Goal: Task Accomplishment & Management: Use online tool/utility

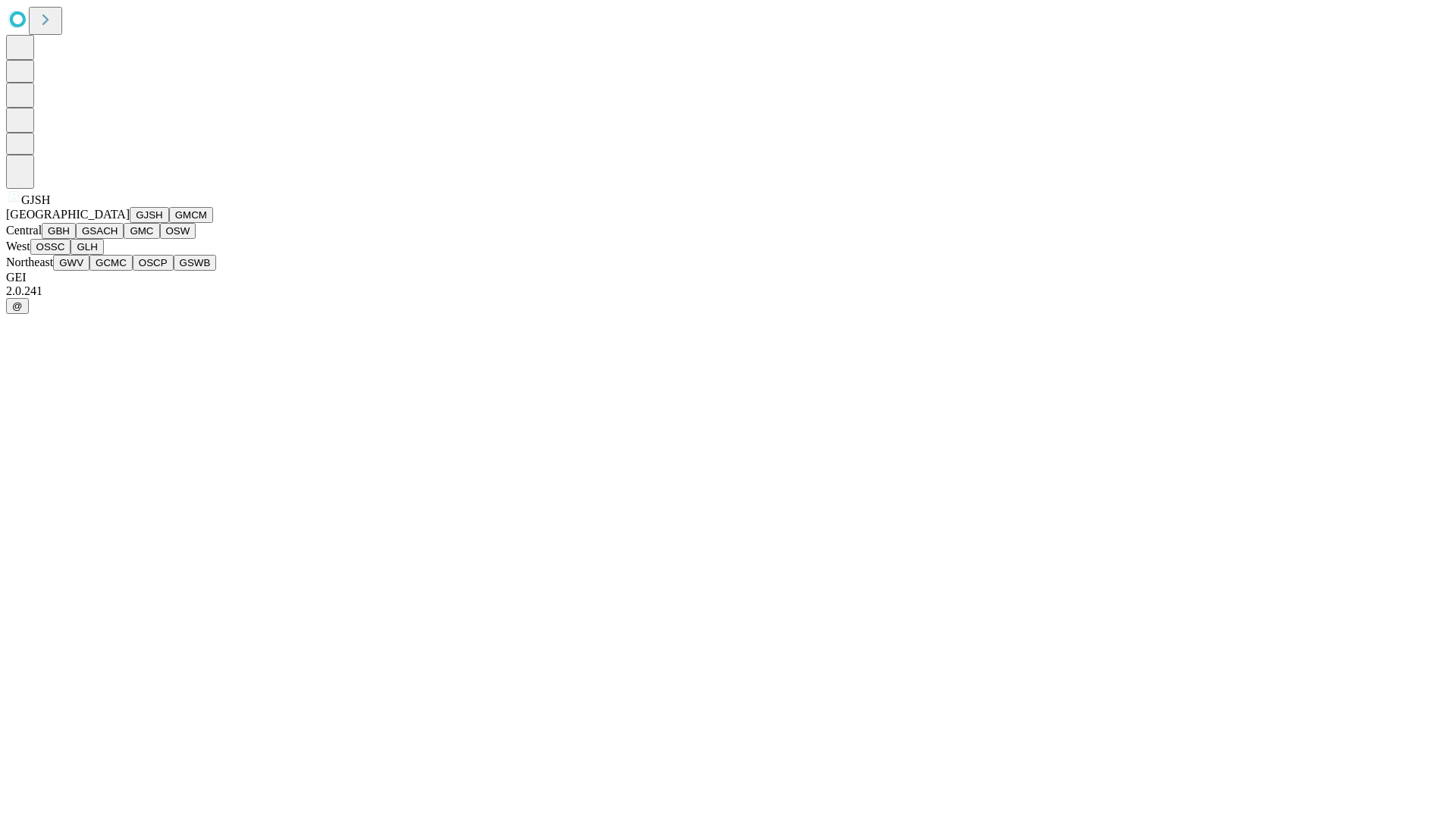
click at [130, 223] on button "GJSH" at bounding box center [149, 215] width 39 height 16
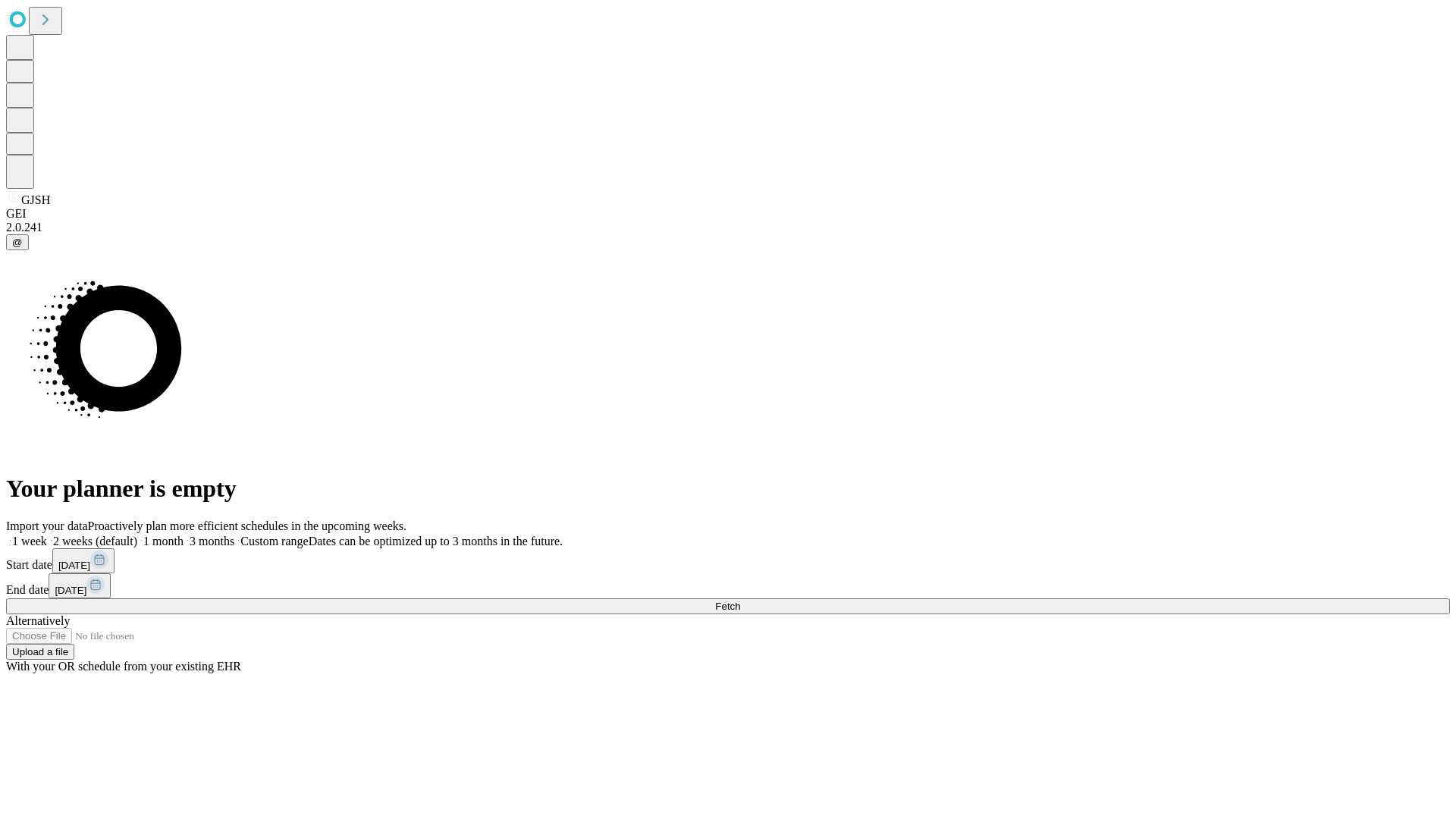
click at [184, 535] on label "1 month" at bounding box center [160, 541] width 46 height 13
click at [740, 601] on span "Fetch" at bounding box center [727, 606] width 25 height 11
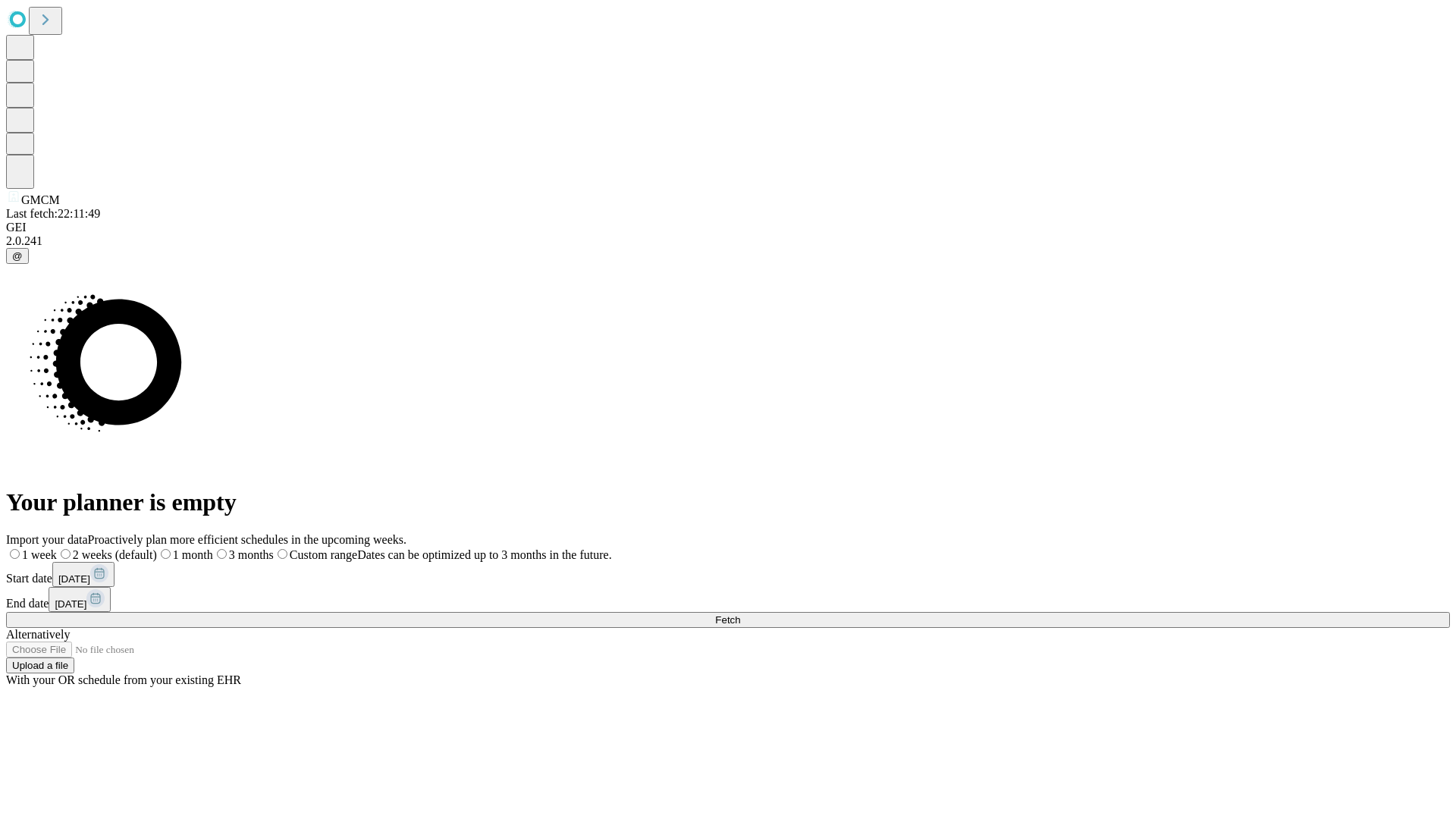
click at [213, 548] on label "1 month" at bounding box center [185, 554] width 56 height 13
click at [740, 614] on span "Fetch" at bounding box center [727, 619] width 25 height 11
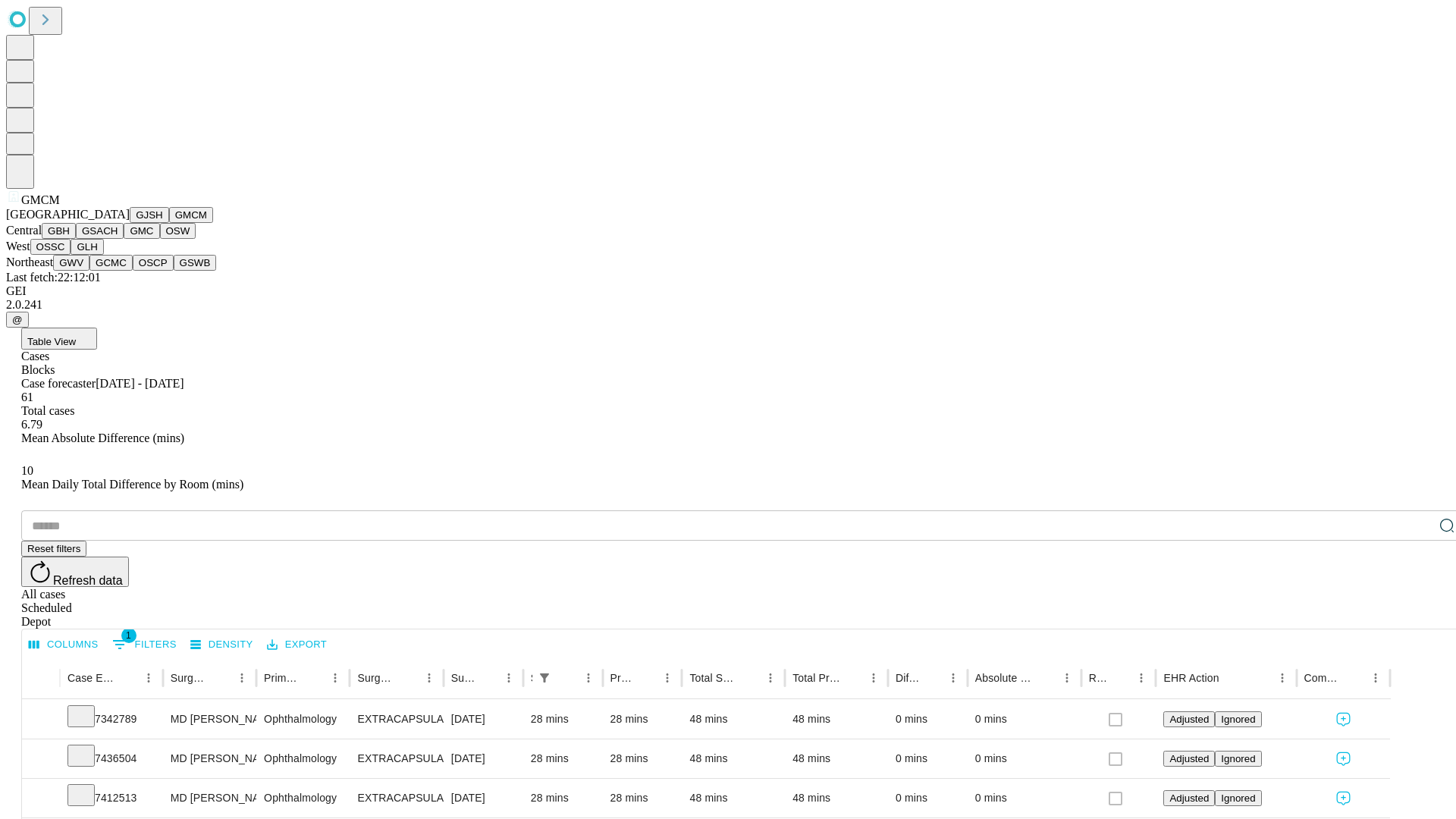
click at [76, 239] on button "GBH" at bounding box center [59, 231] width 34 height 16
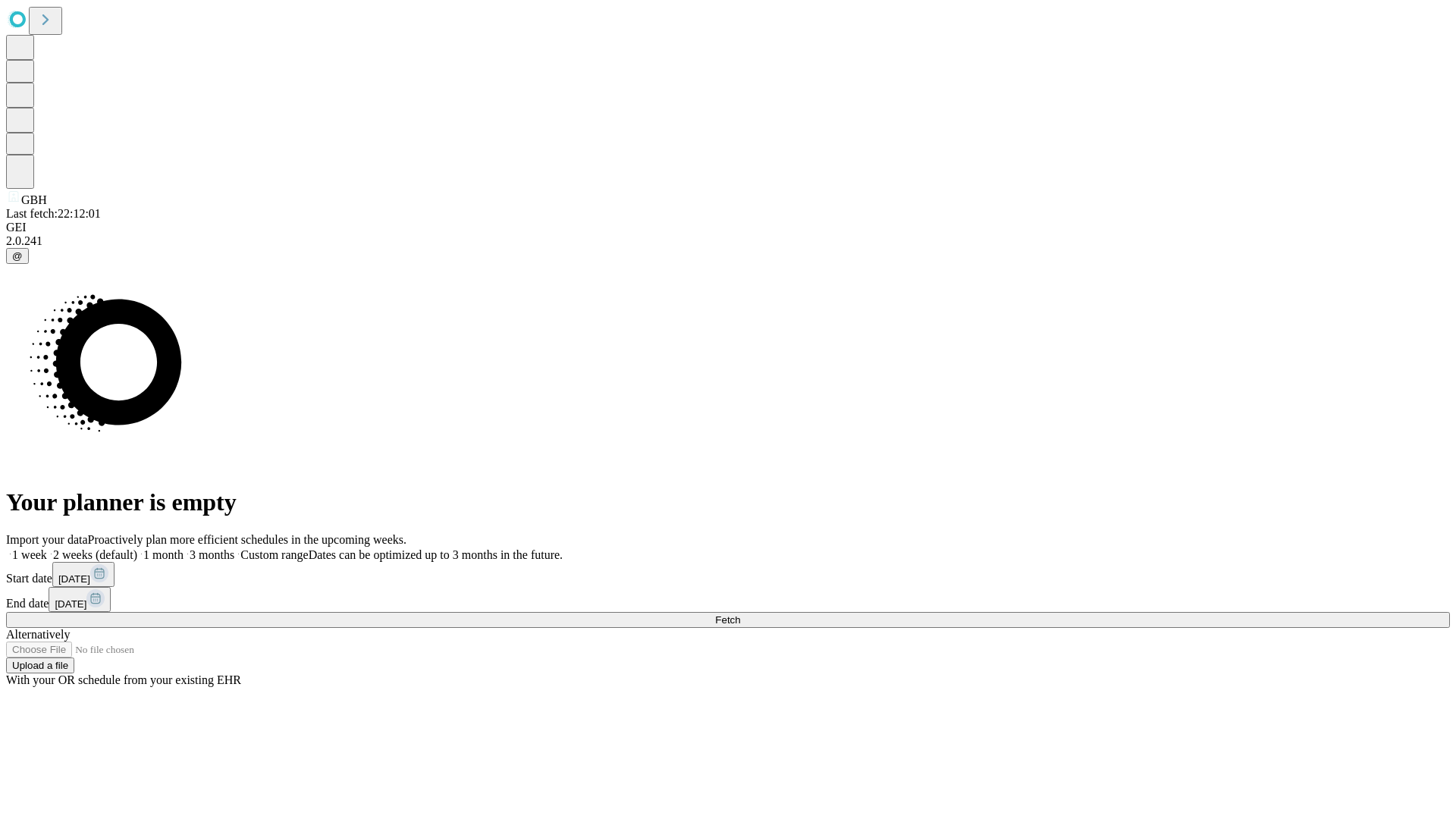
click at [184, 548] on label "1 month" at bounding box center [160, 554] width 46 height 13
click at [740, 614] on span "Fetch" at bounding box center [727, 619] width 25 height 11
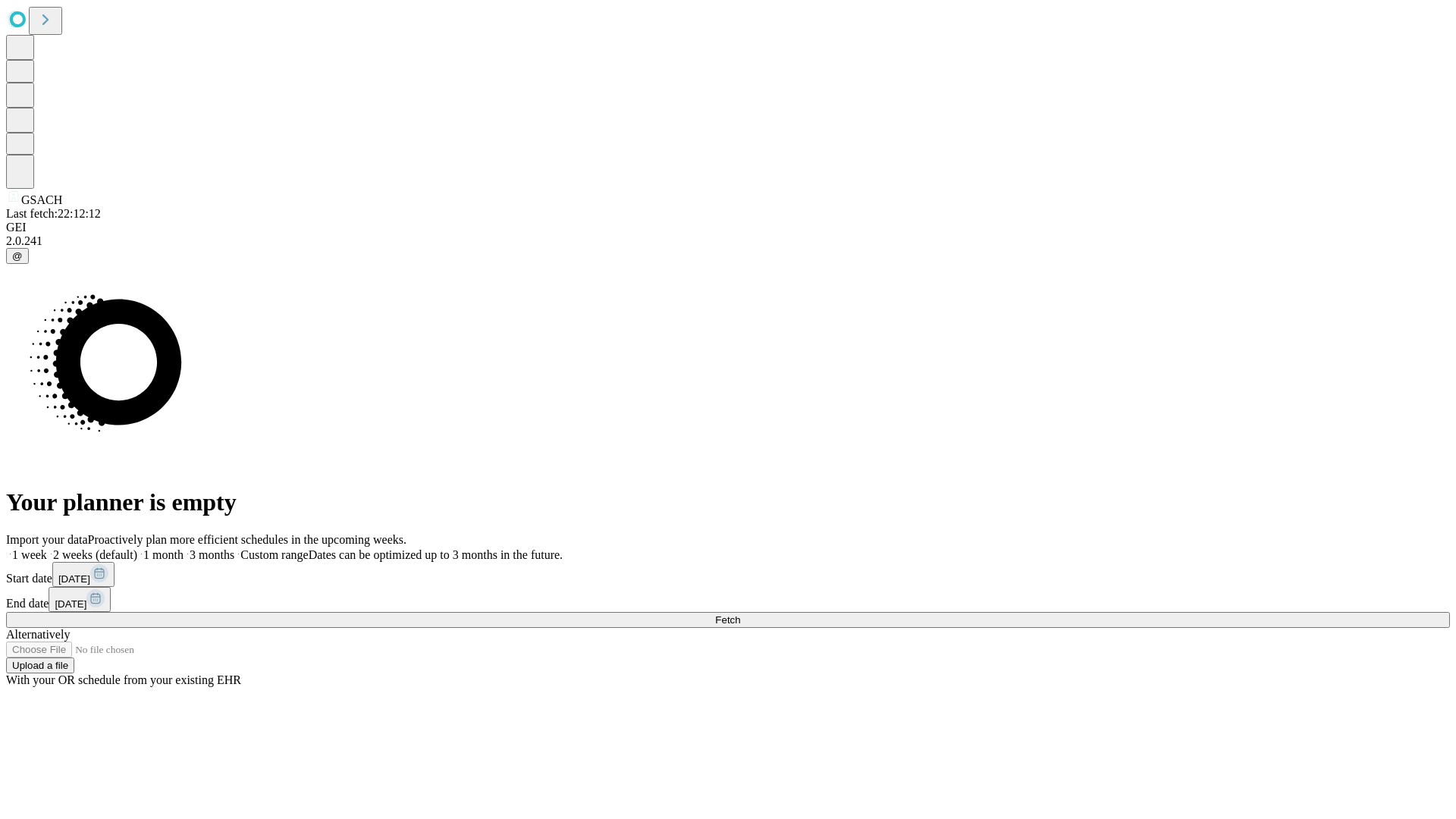
click at [740, 614] on span "Fetch" at bounding box center [727, 619] width 25 height 11
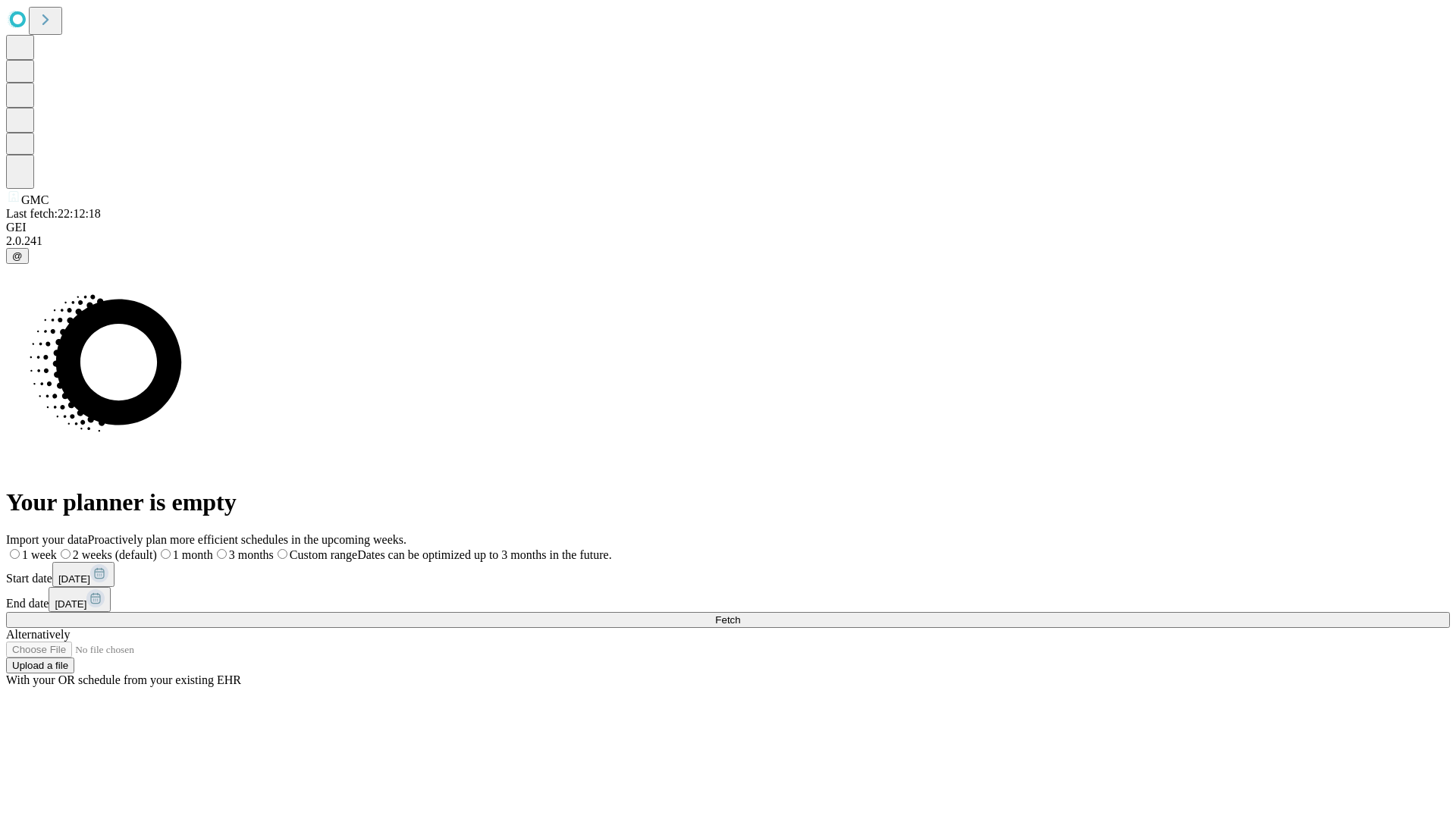
click at [213, 548] on label "1 month" at bounding box center [185, 554] width 56 height 13
click at [740, 614] on span "Fetch" at bounding box center [727, 619] width 25 height 11
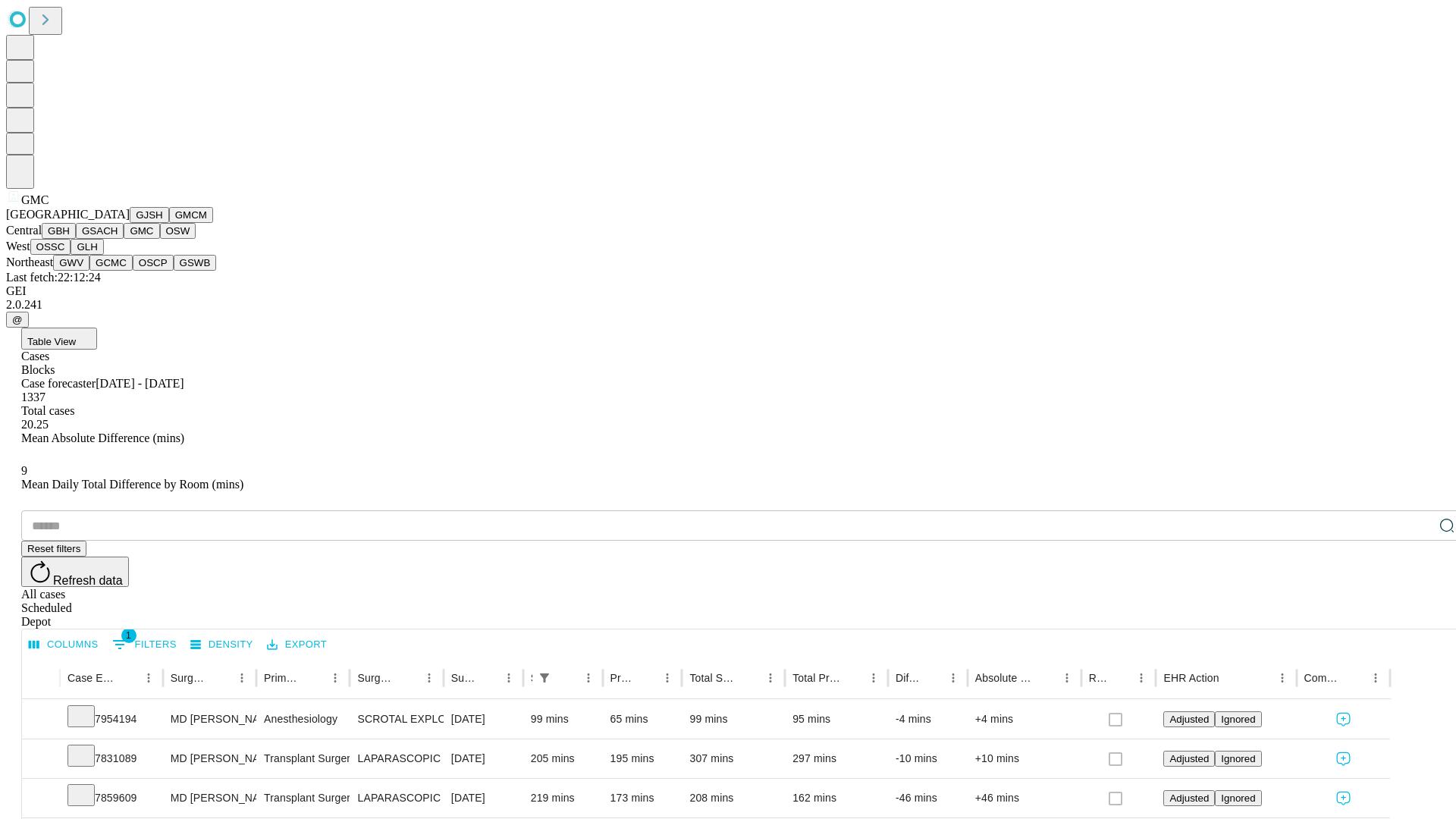
click at [160, 239] on button "OSW" at bounding box center [178, 231] width 36 height 16
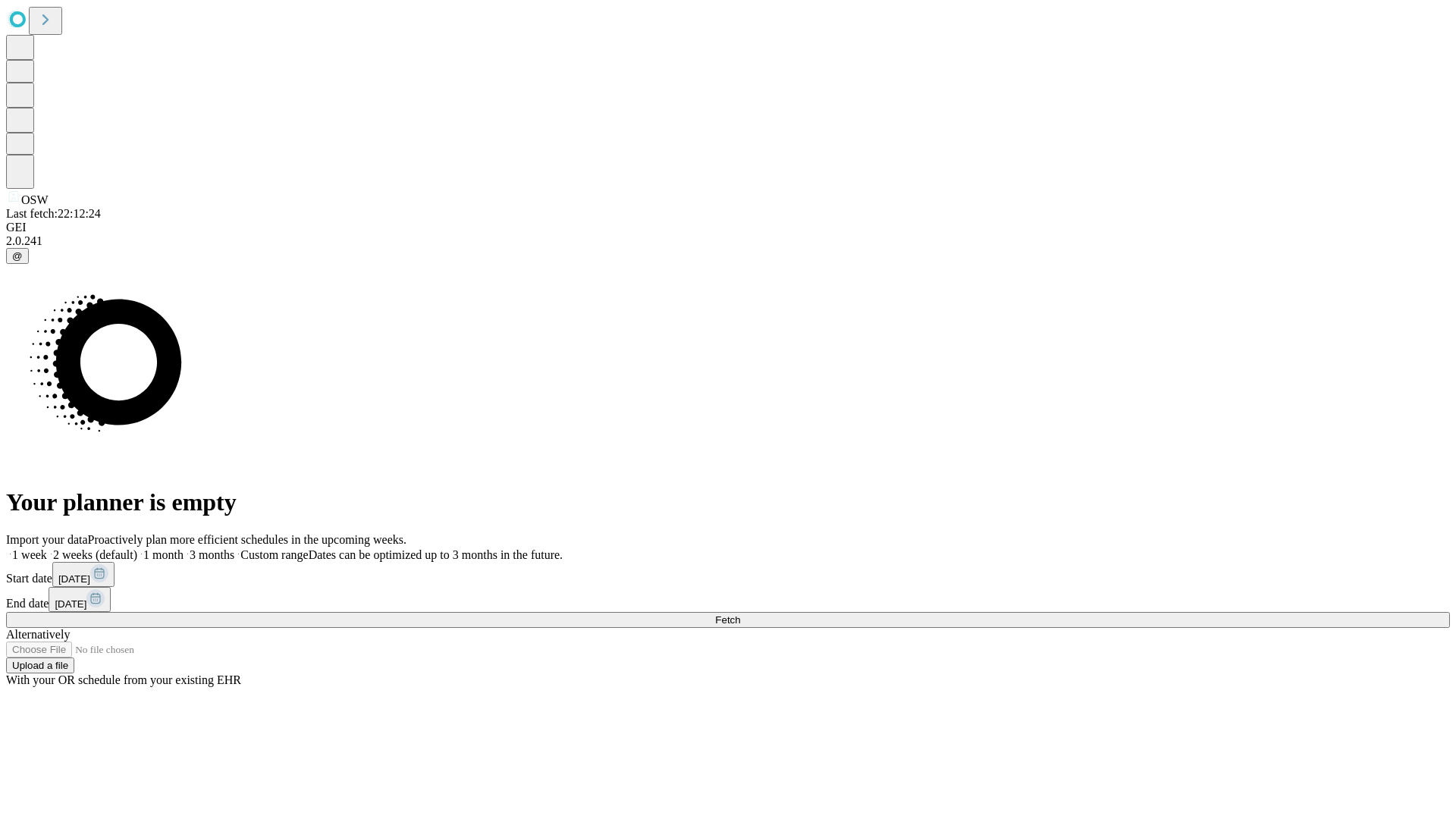
click at [184, 548] on label "1 month" at bounding box center [160, 554] width 46 height 13
click at [740, 614] on span "Fetch" at bounding box center [727, 619] width 25 height 11
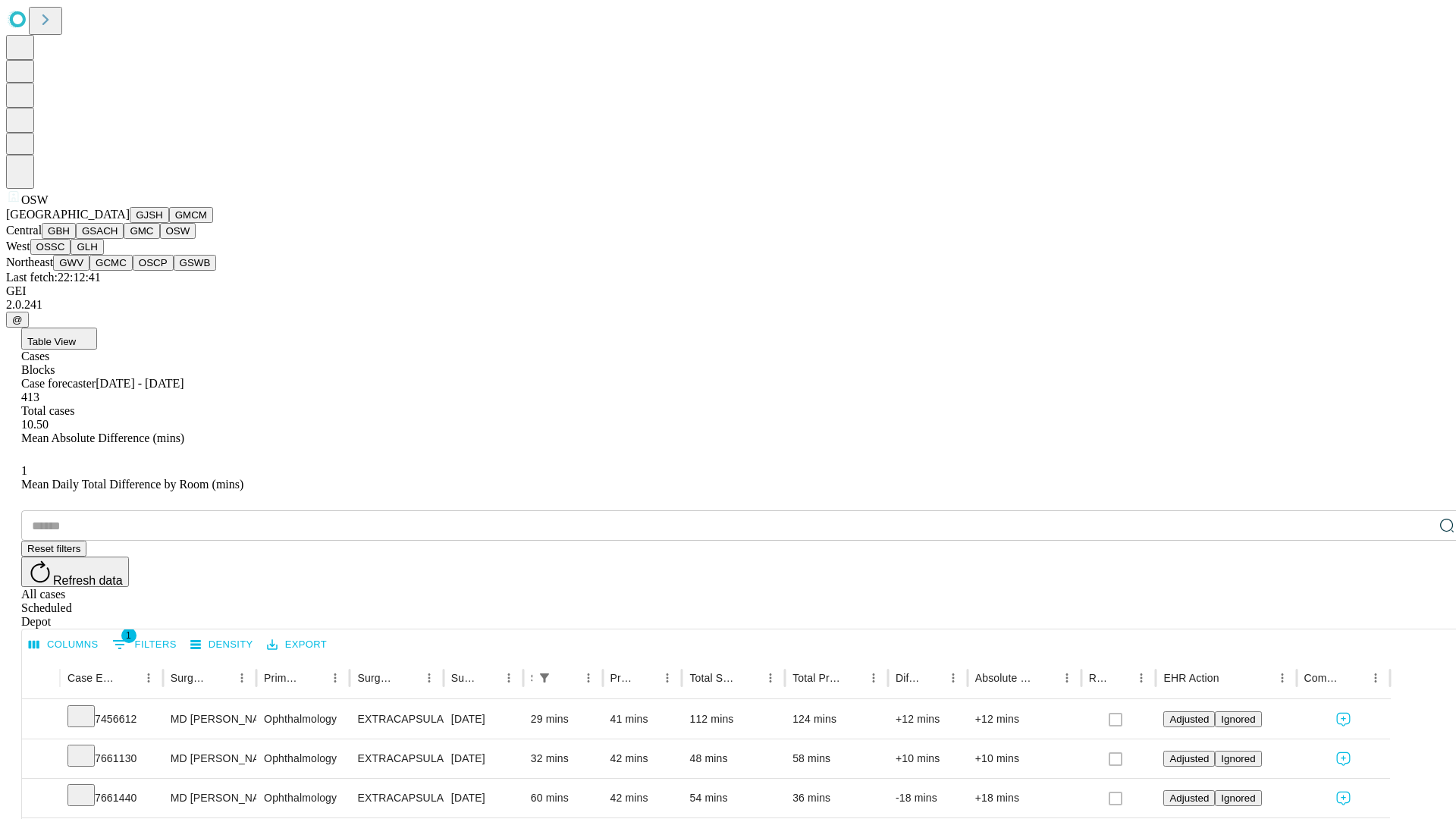
click at [71, 255] on button "OSSC" at bounding box center [50, 247] width 41 height 16
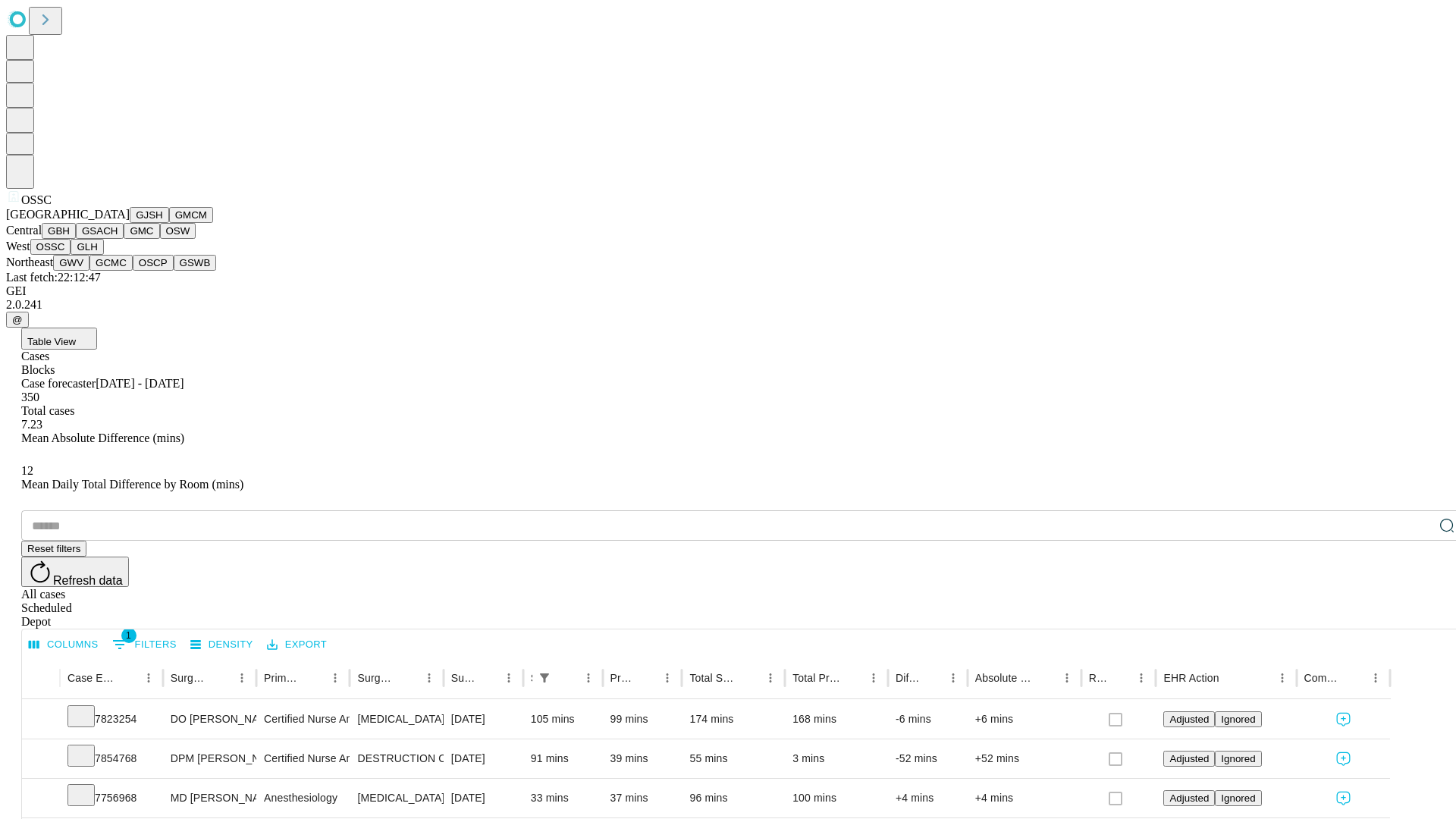
click at [103, 255] on button "GLH" at bounding box center [87, 247] width 33 height 16
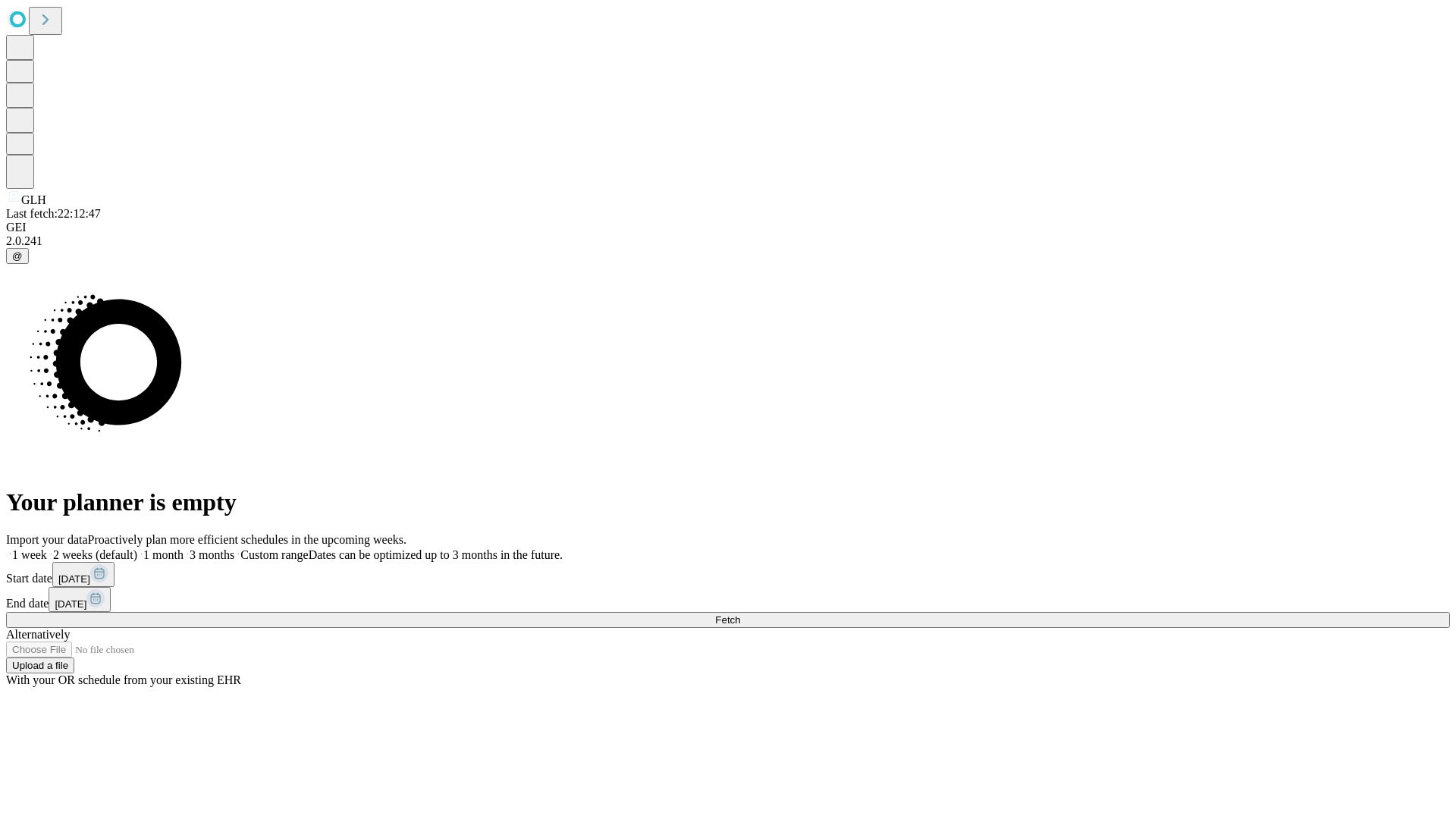
click at [184, 548] on label "1 month" at bounding box center [160, 554] width 46 height 13
click at [740, 614] on span "Fetch" at bounding box center [727, 619] width 25 height 11
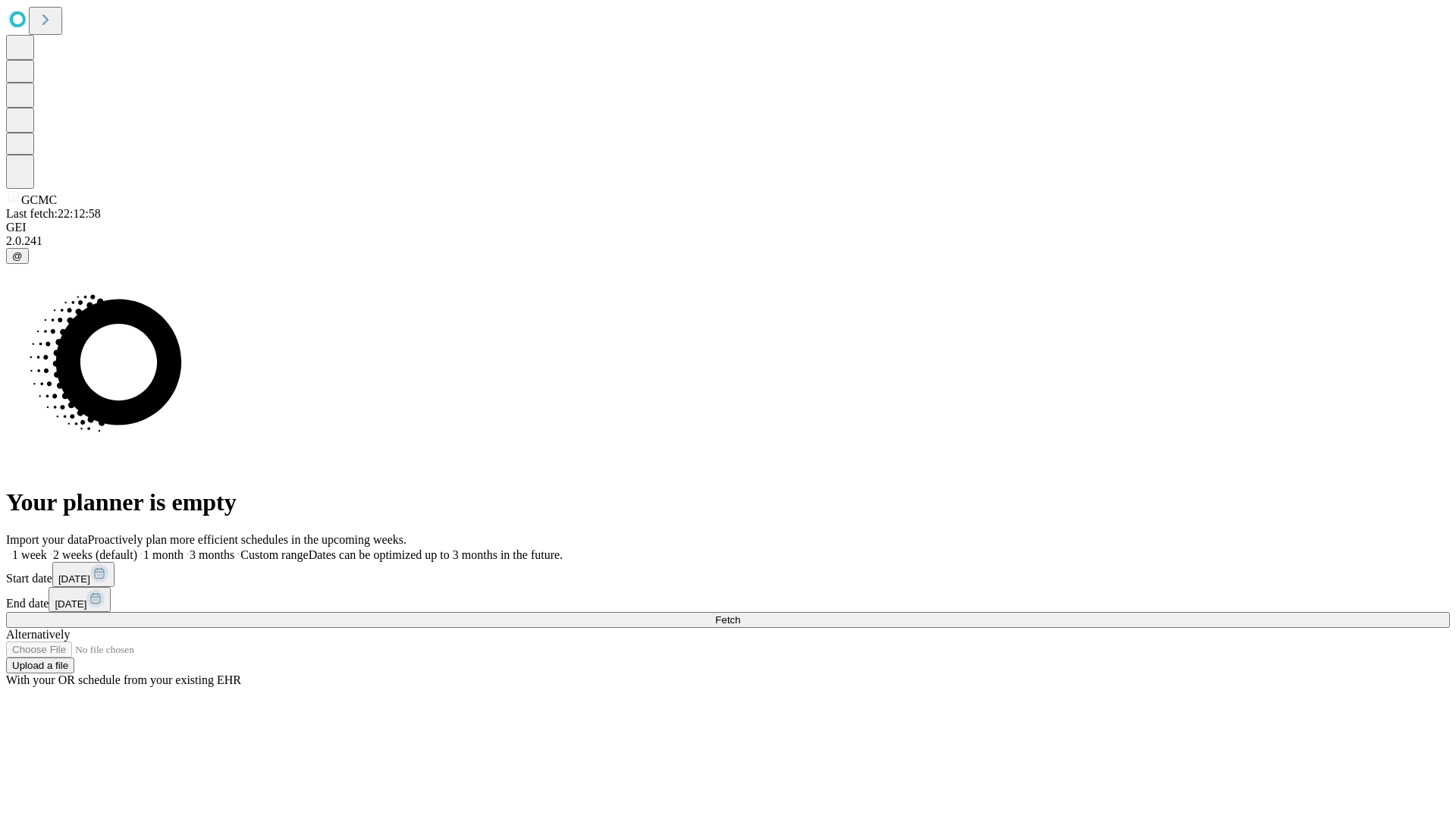
click at [184, 548] on label "1 month" at bounding box center [160, 554] width 46 height 13
click at [740, 614] on span "Fetch" at bounding box center [727, 619] width 25 height 11
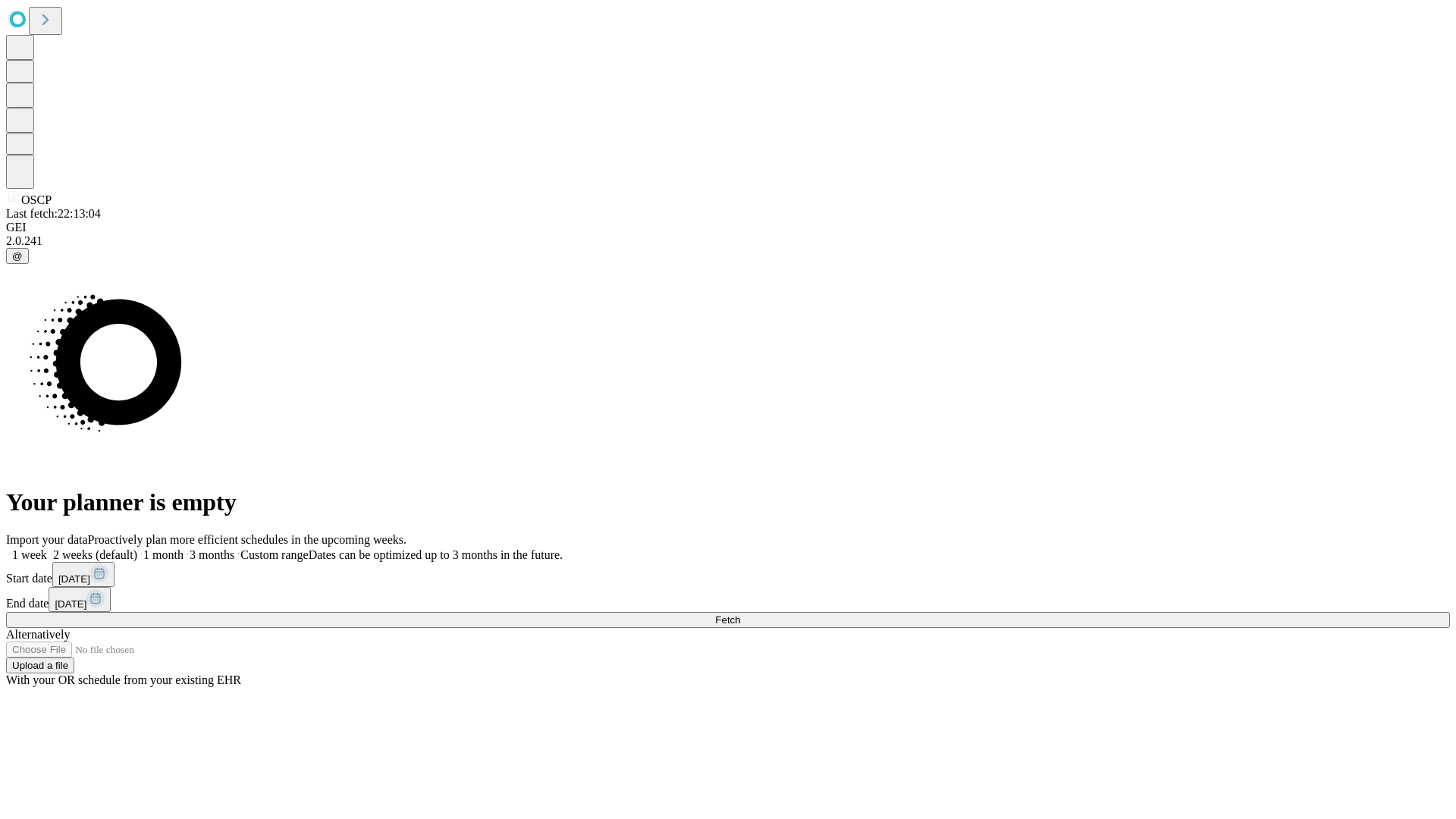
click at [184, 548] on label "1 month" at bounding box center [160, 554] width 46 height 13
click at [740, 614] on span "Fetch" at bounding box center [727, 619] width 25 height 11
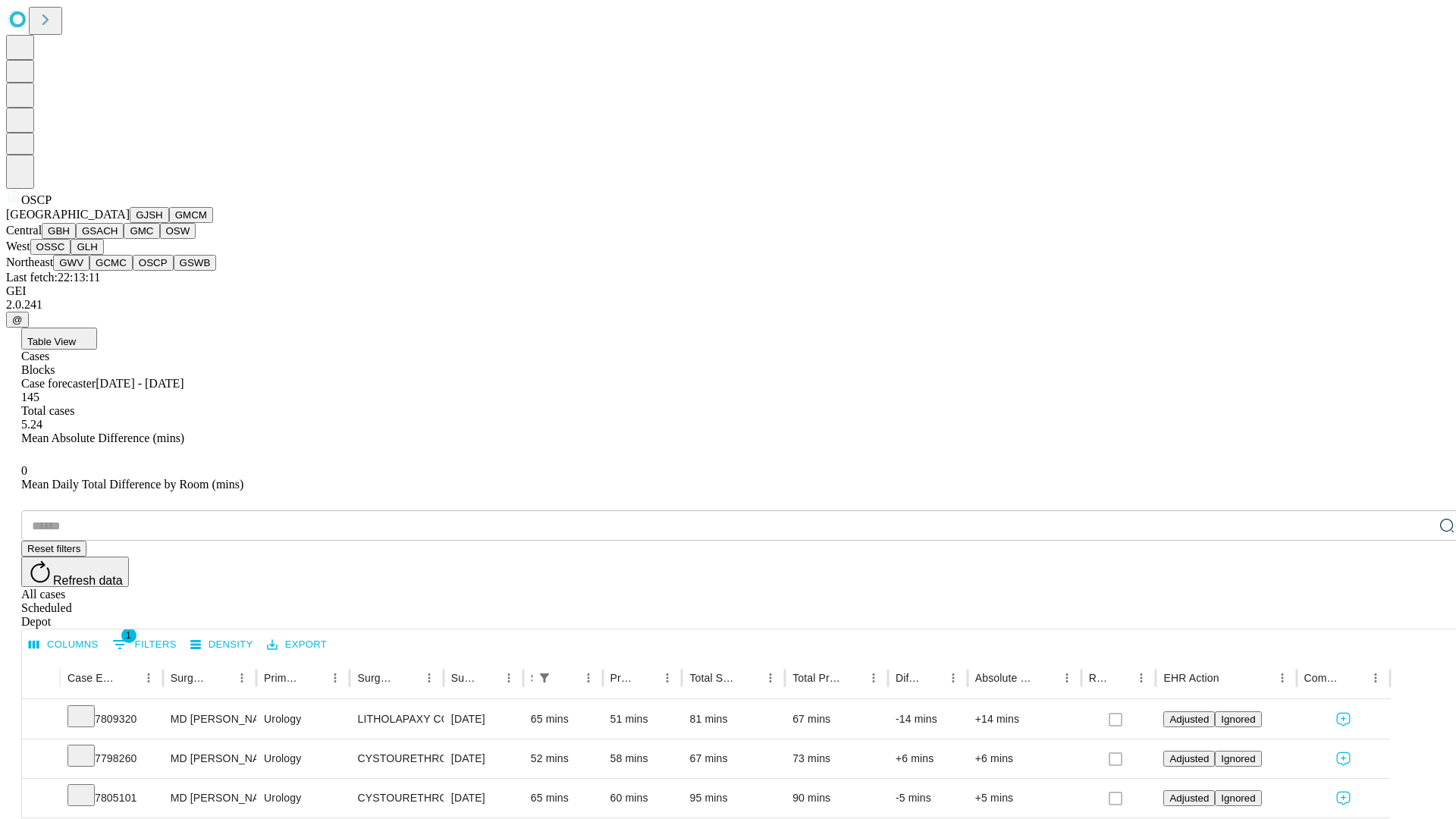
click at [174, 271] on button "GSWB" at bounding box center [195, 263] width 43 height 16
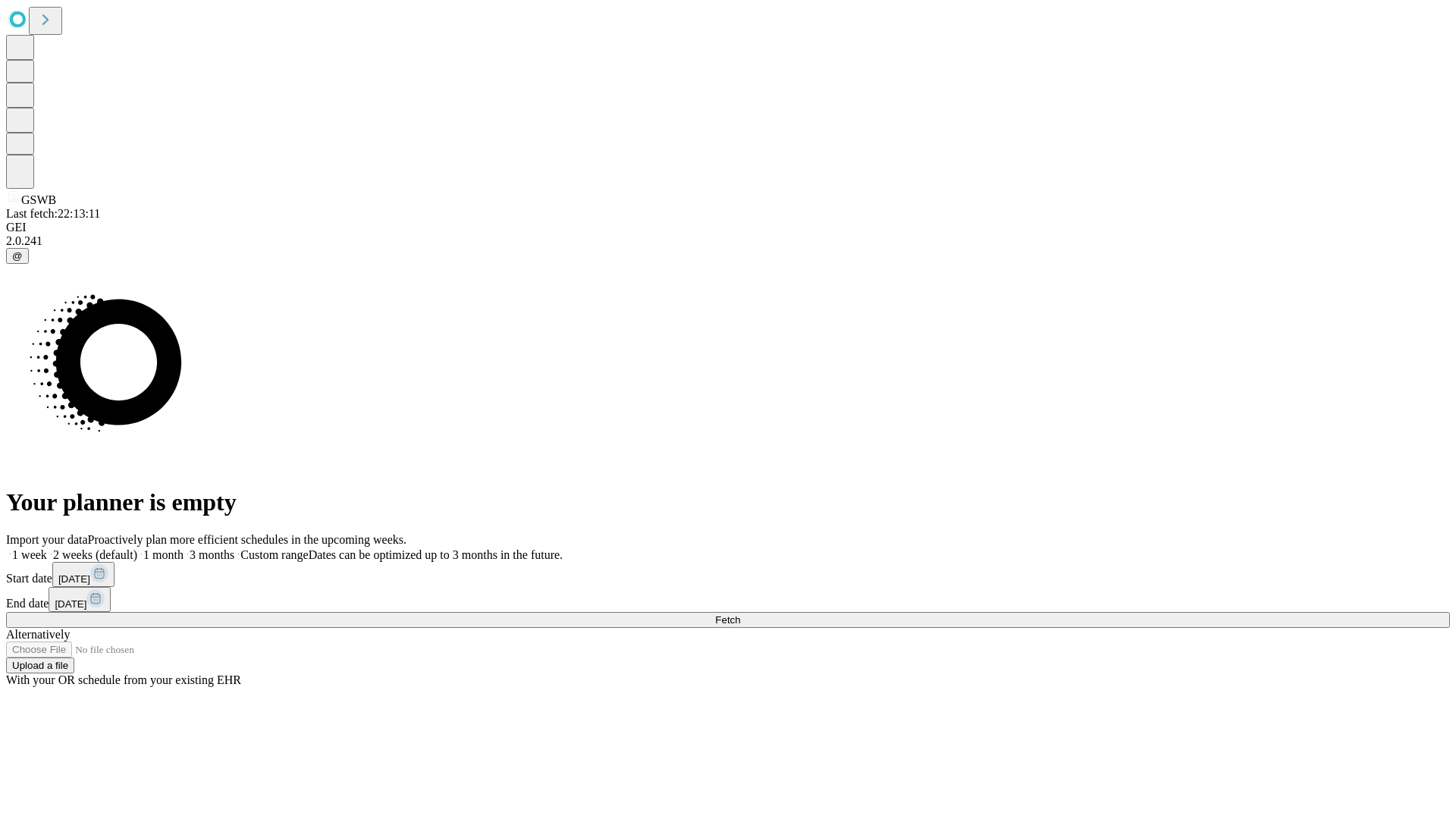
click at [184, 548] on label "1 month" at bounding box center [160, 554] width 46 height 13
click at [740, 614] on span "Fetch" at bounding box center [727, 619] width 25 height 11
